Goal: Entertainment & Leisure: Browse casually

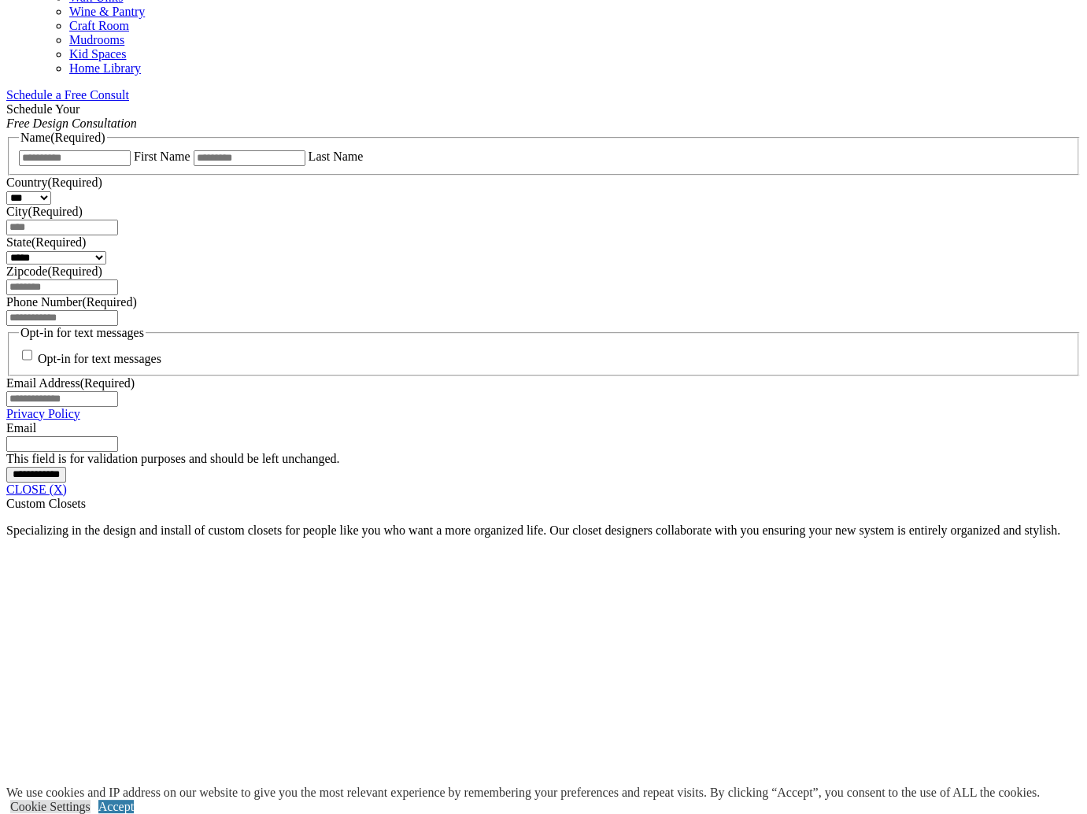
scroll to position [1181, 0]
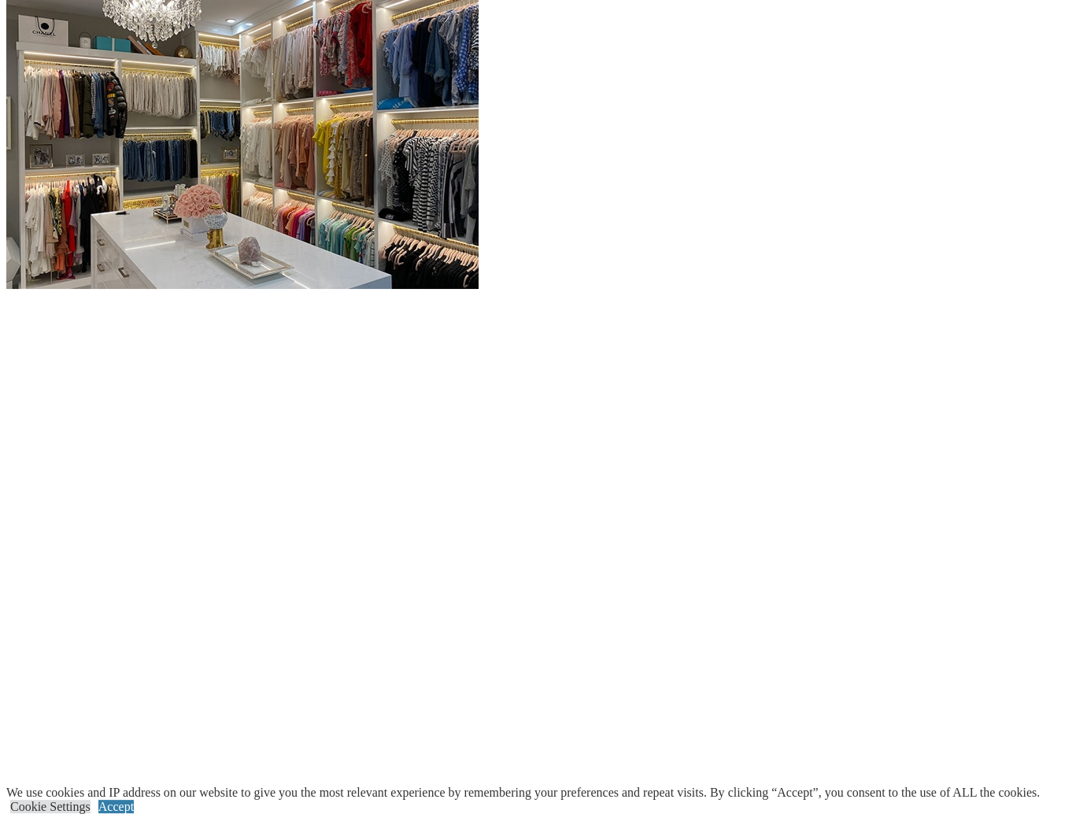
scroll to position [1810, 0]
